Goal: Find specific page/section

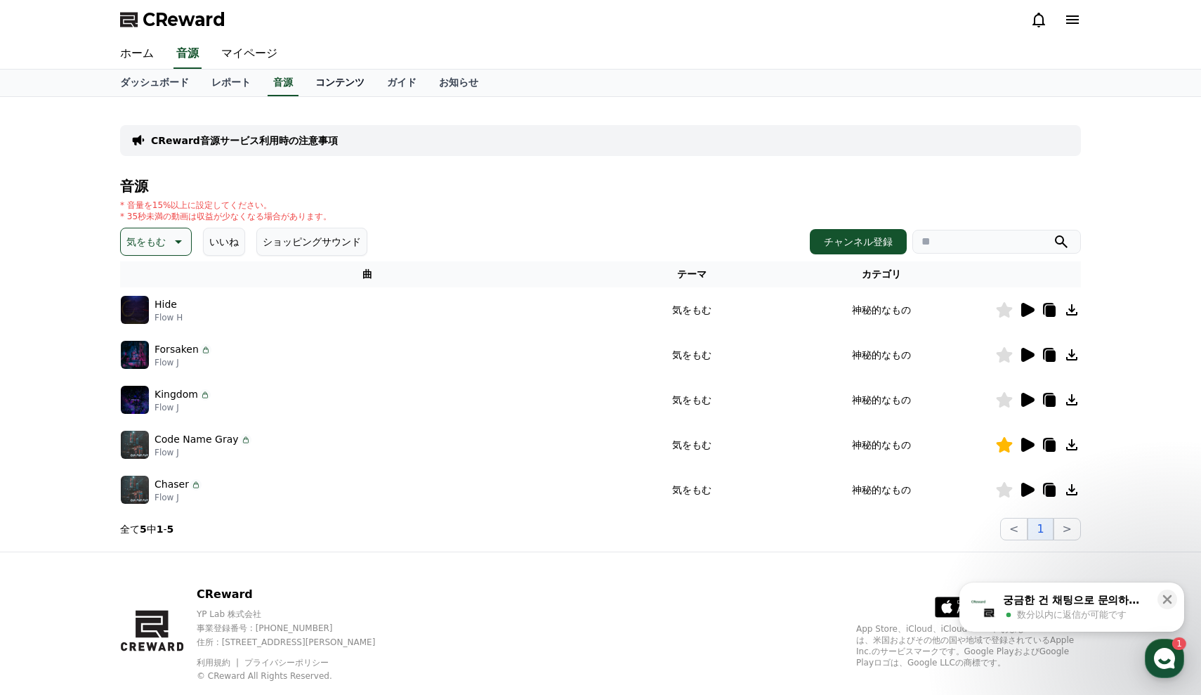
click at [332, 89] on link "コンテンツ" at bounding box center [340, 83] width 72 height 27
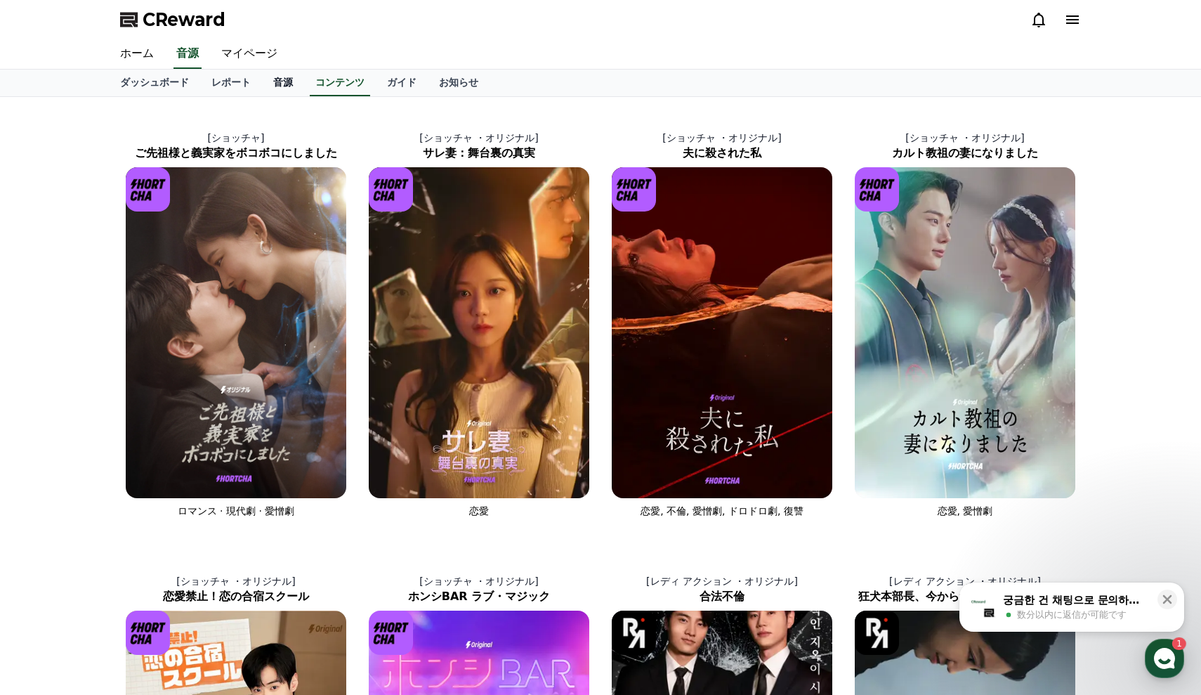
click at [276, 84] on link "音源" at bounding box center [283, 83] width 42 height 27
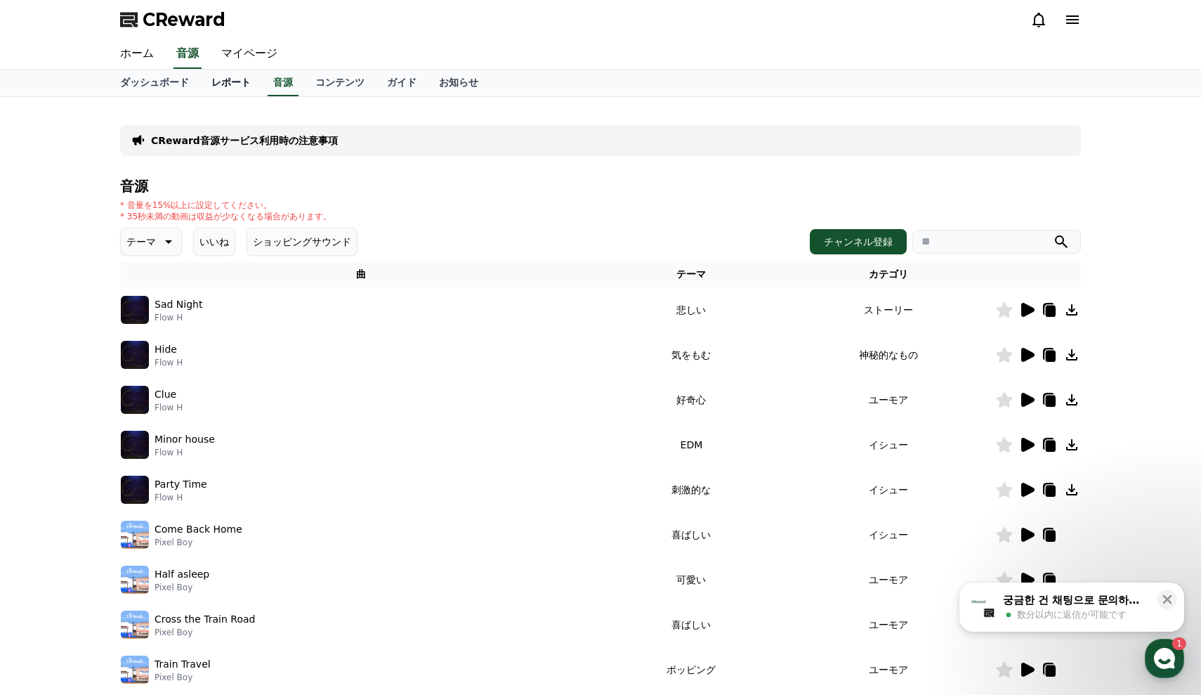
click at [225, 83] on link "レポート" at bounding box center [231, 83] width 62 height 27
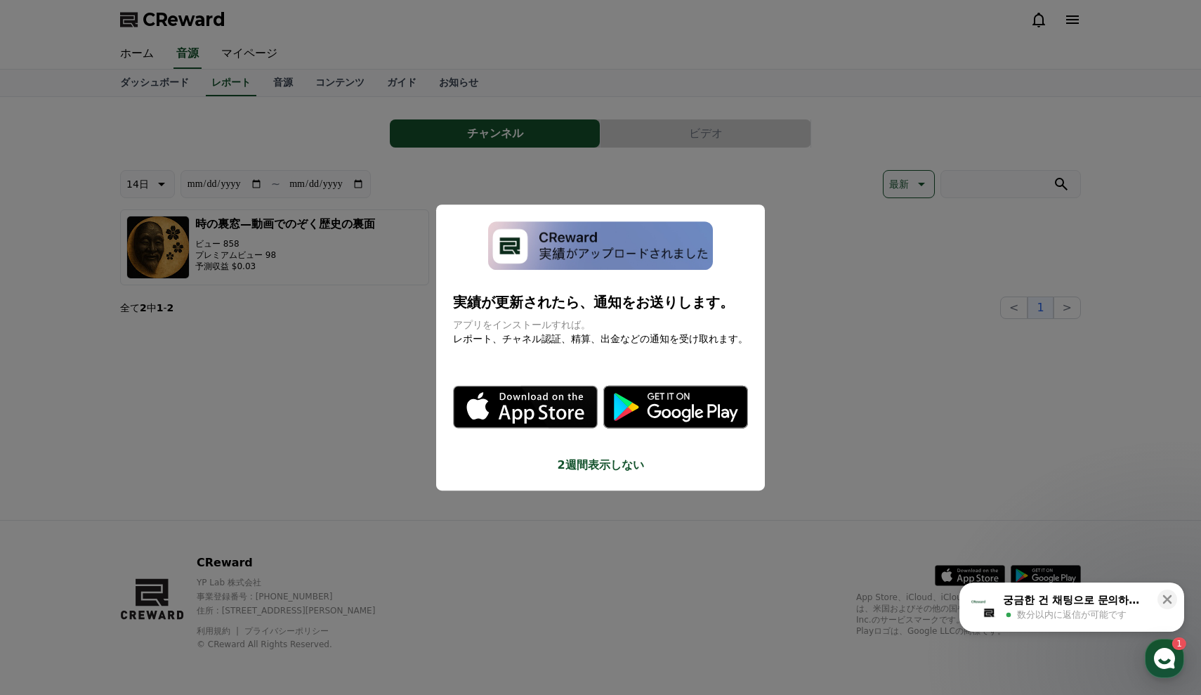
click at [533, 441] on button "close modal" at bounding box center [600, 347] width 1201 height 695
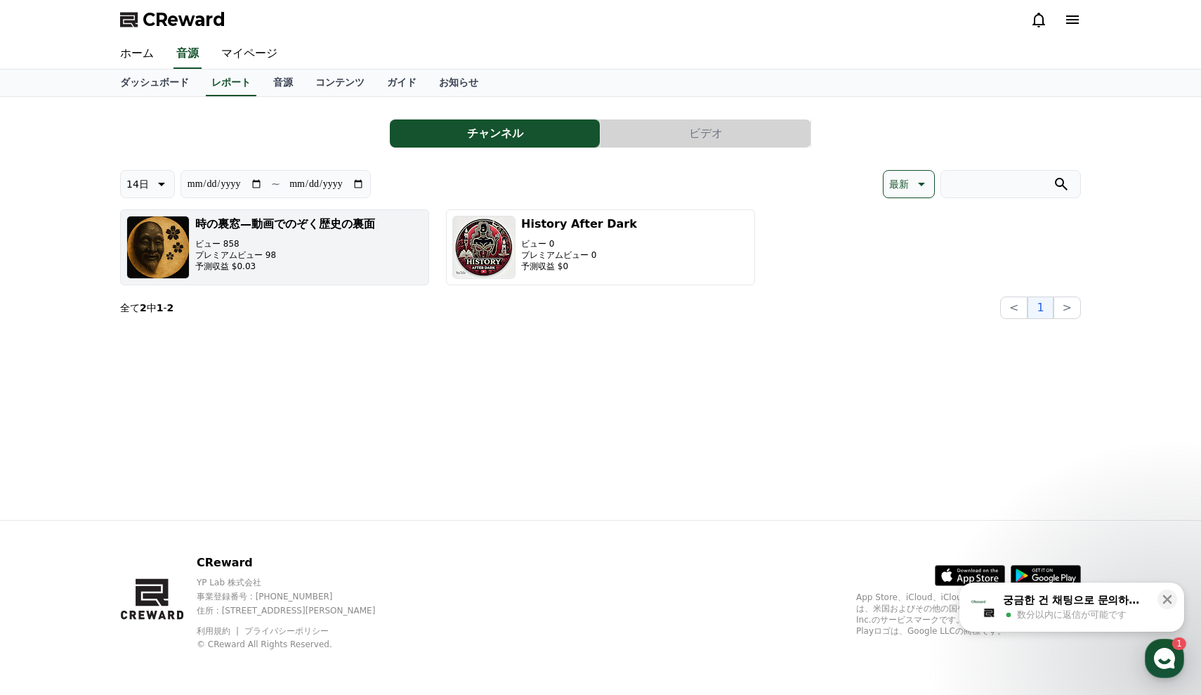
click at [294, 257] on p "プレミアムビュー 98" at bounding box center [285, 254] width 180 height 11
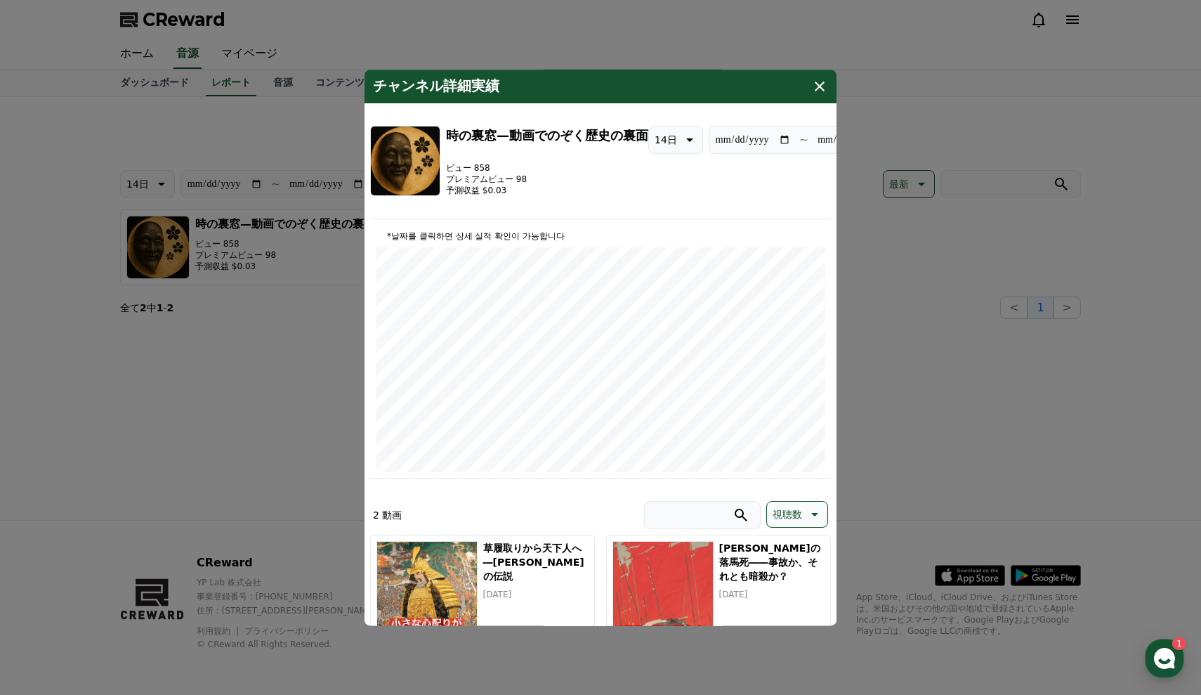
click at [658, 240] on p "*날짜를 클릭하면 상세 실적 확인이 가능합니다" at bounding box center [601, 235] width 450 height 11
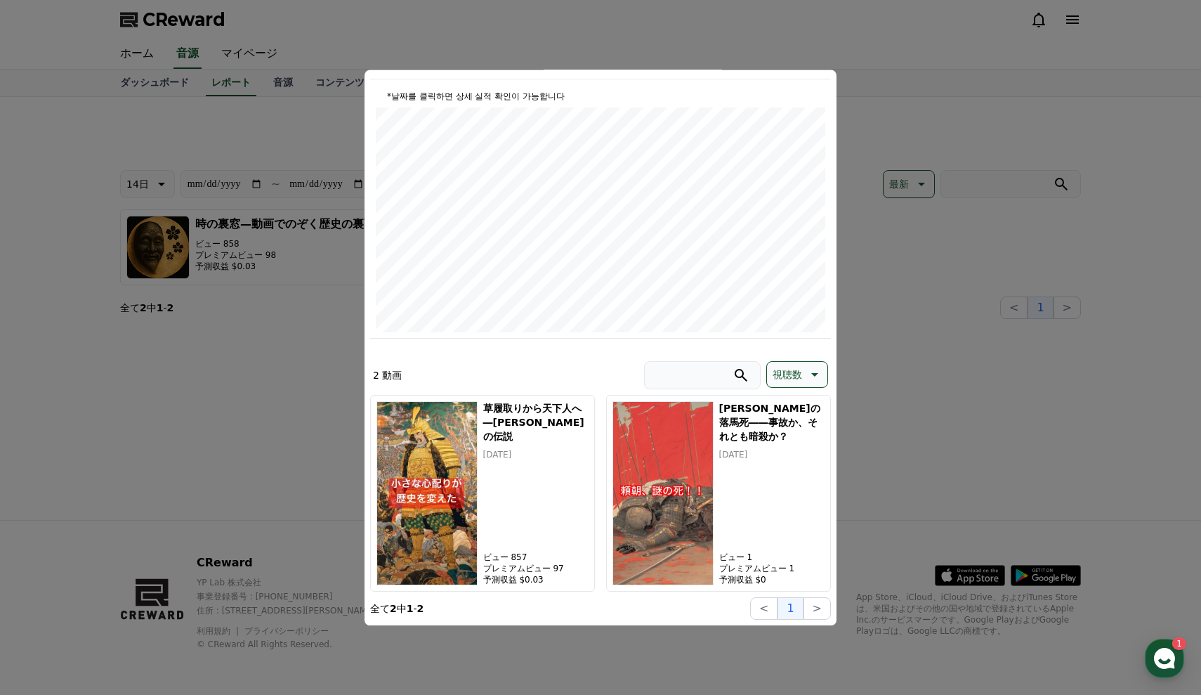
scroll to position [140, 0]
click at [948, 385] on button "close modal" at bounding box center [600, 347] width 1201 height 695
